Goal: Information Seeking & Learning: Understand process/instructions

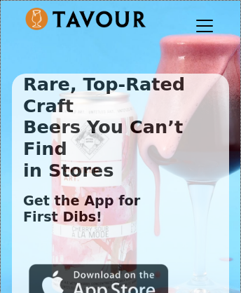
click at [99, 263] on img at bounding box center [99, 284] width 140 height 42
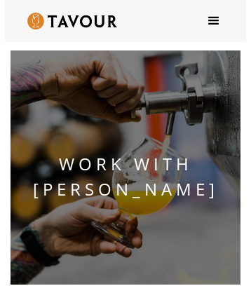
scroll to position [415, 0]
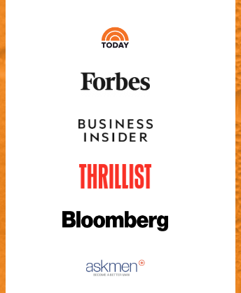
click at [120, 97] on img at bounding box center [115, 84] width 79 height 25
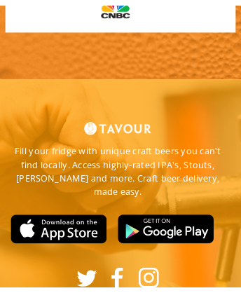
scroll to position [2296, 0]
